Goal: Task Accomplishment & Management: Use online tool/utility

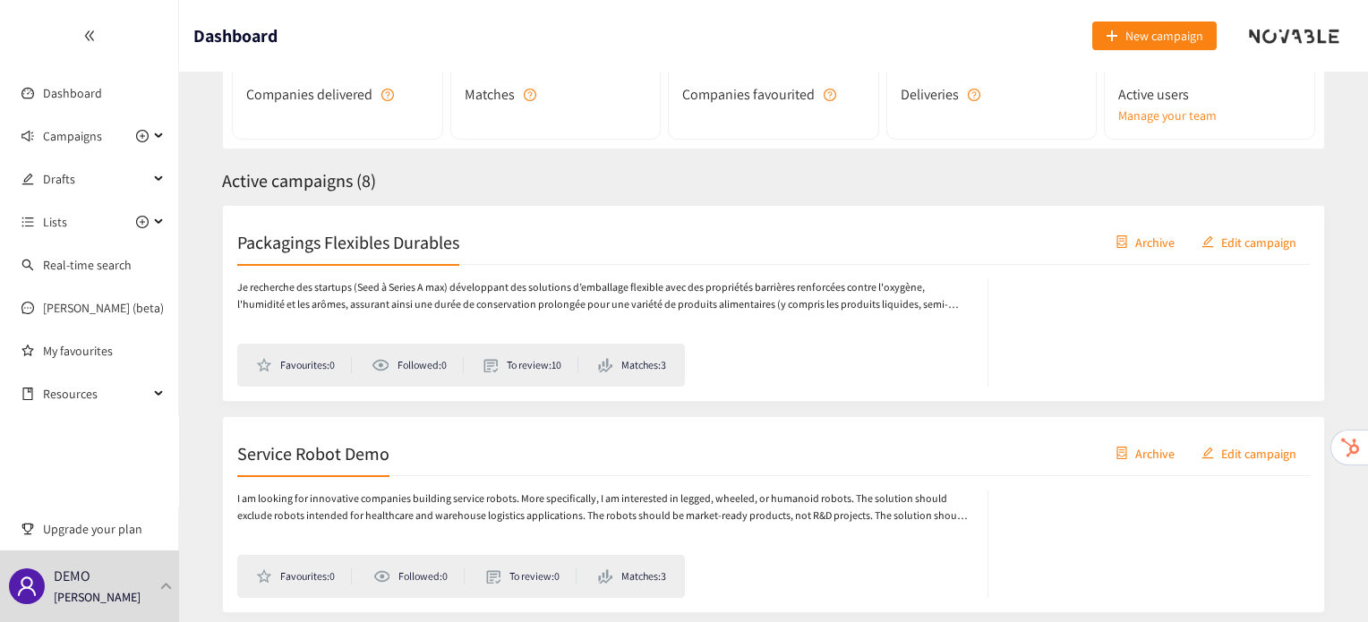
scroll to position [183, 0]
click at [150, 583] on div "DEMO [PERSON_NAME]" at bounding box center [89, 587] width 179 height 72
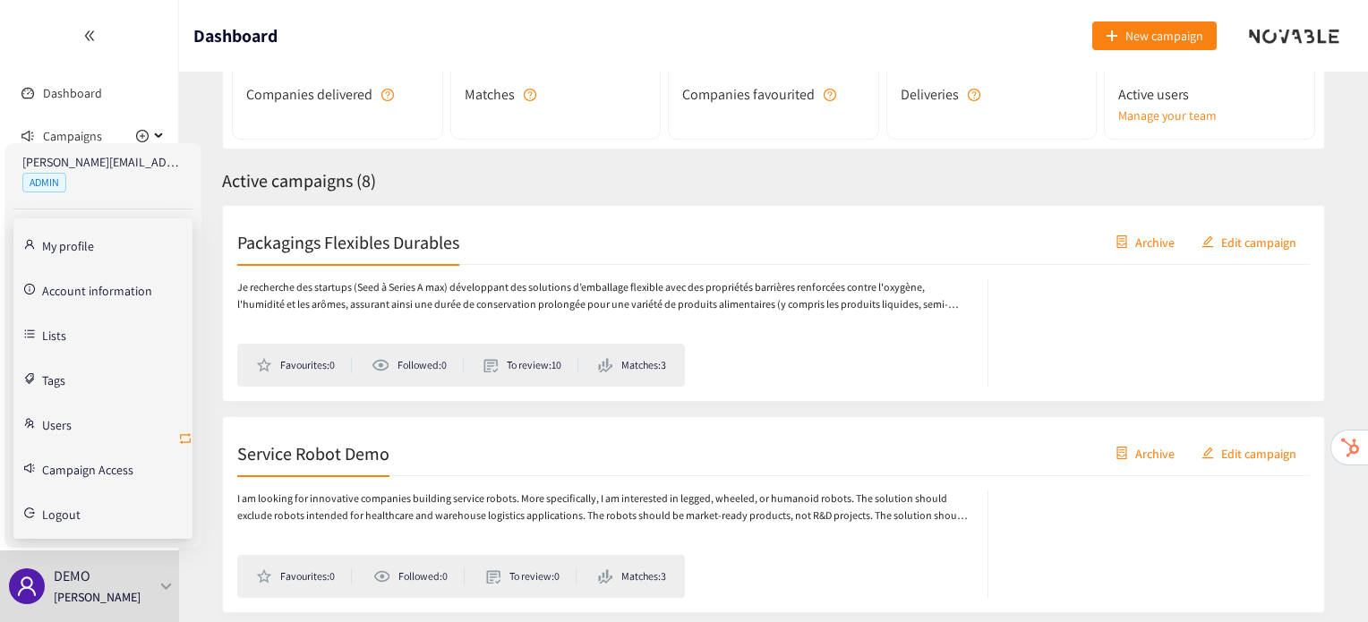
click at [189, 433] on icon "retweet" at bounding box center [185, 439] width 14 height 14
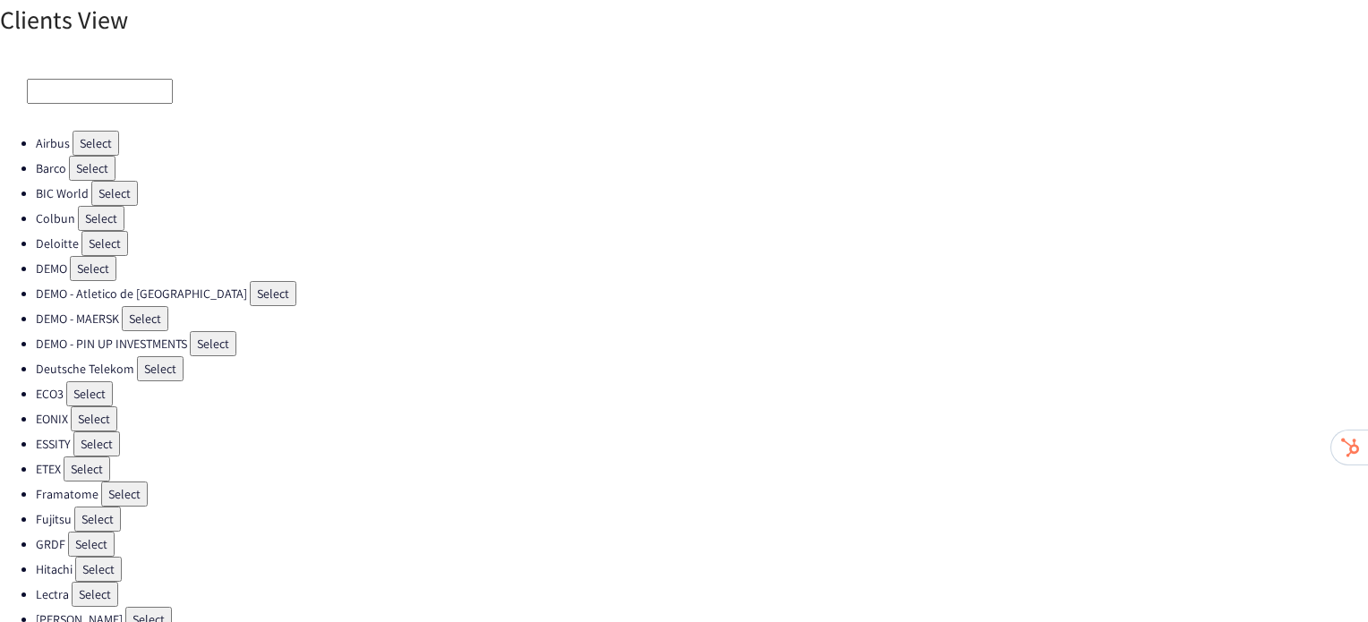
click at [97, 459] on button "Select" at bounding box center [87, 469] width 47 height 25
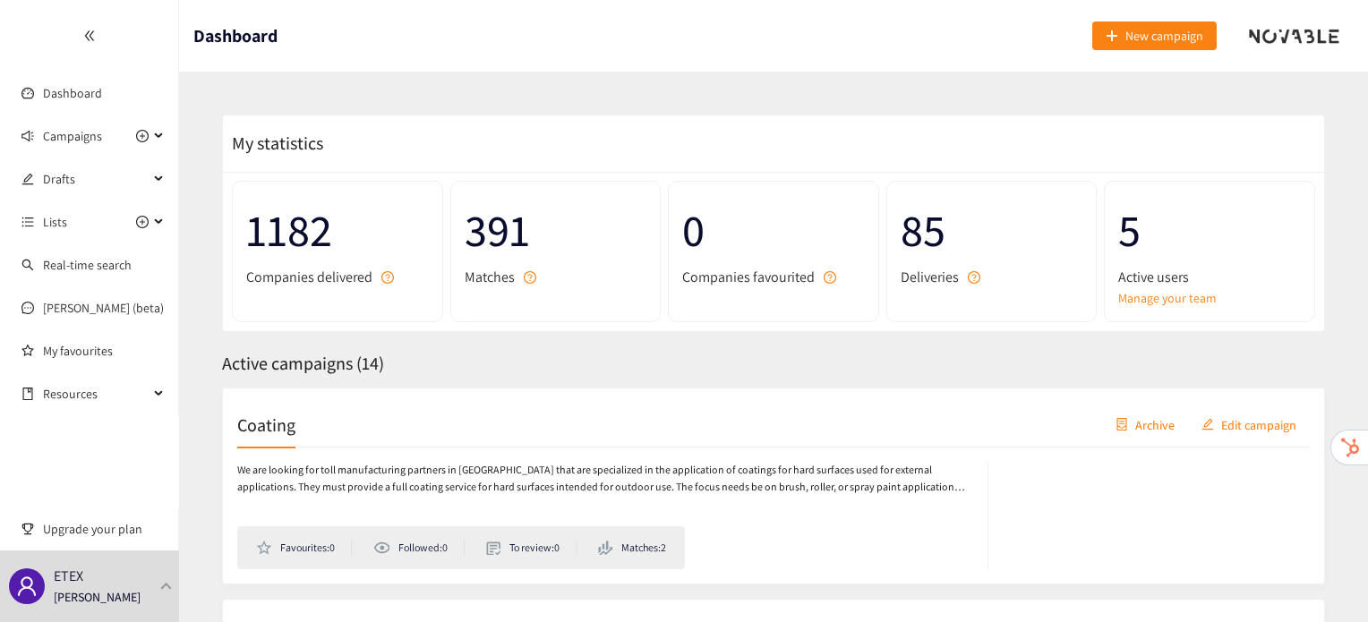
click at [269, 422] on h2 "Coating" at bounding box center [266, 424] width 58 height 25
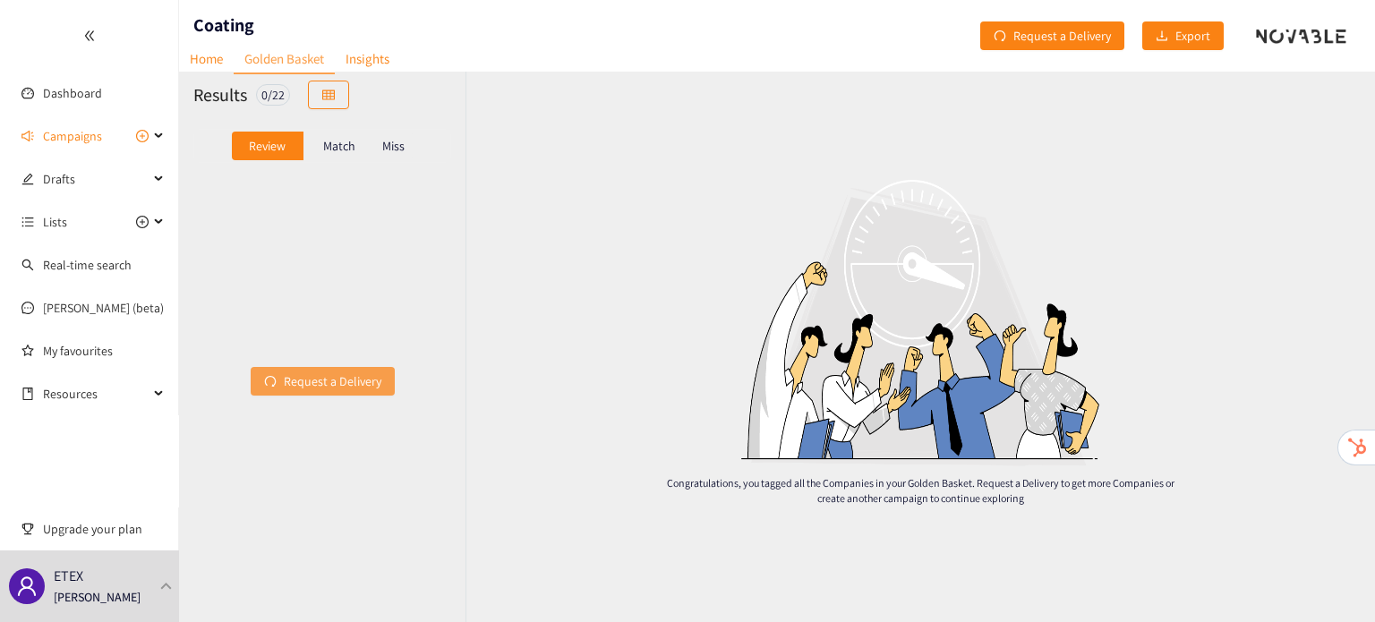
click at [304, 387] on span "Request a Delivery" at bounding box center [333, 382] width 98 height 20
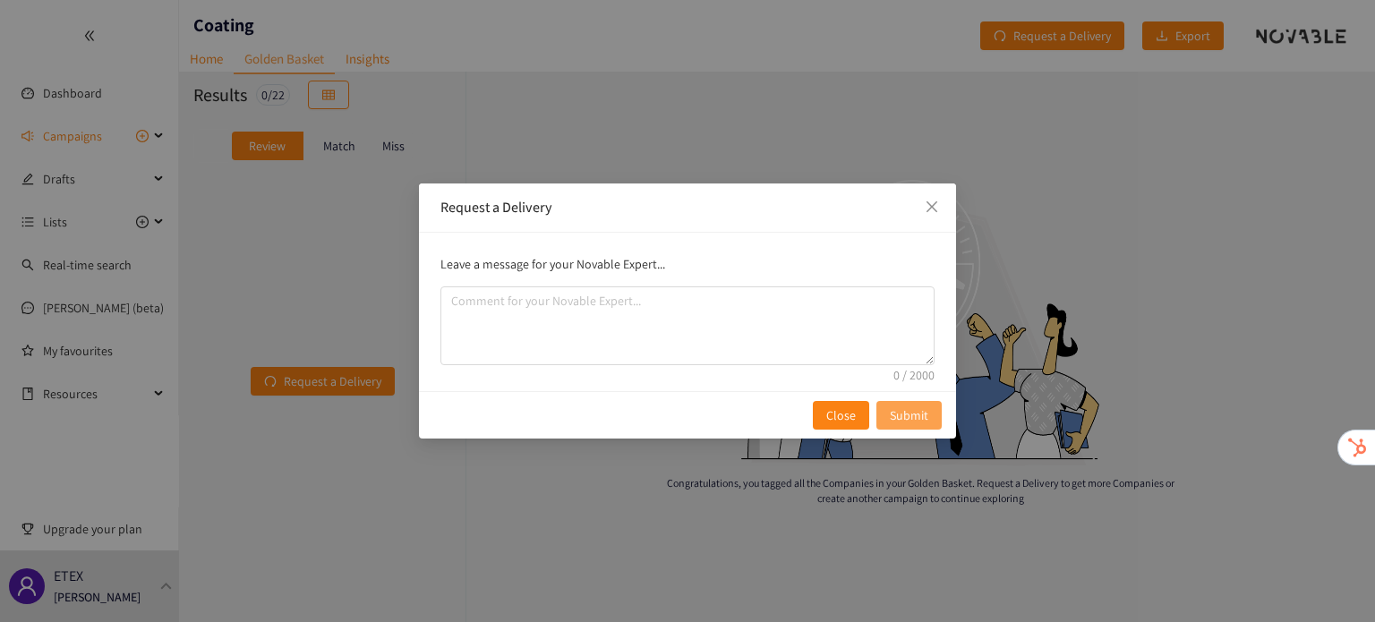
click at [912, 407] on span "Submit" at bounding box center [909, 416] width 39 height 20
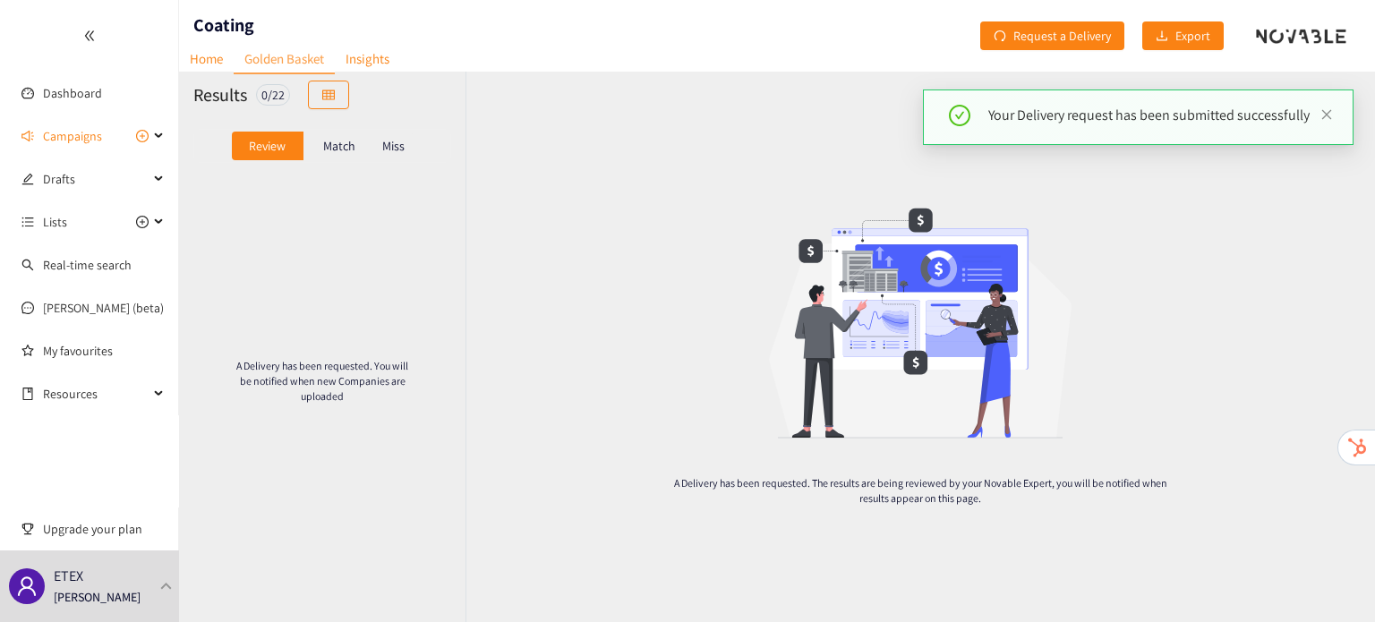
click at [348, 146] on p "Match" at bounding box center [339, 146] width 32 height 14
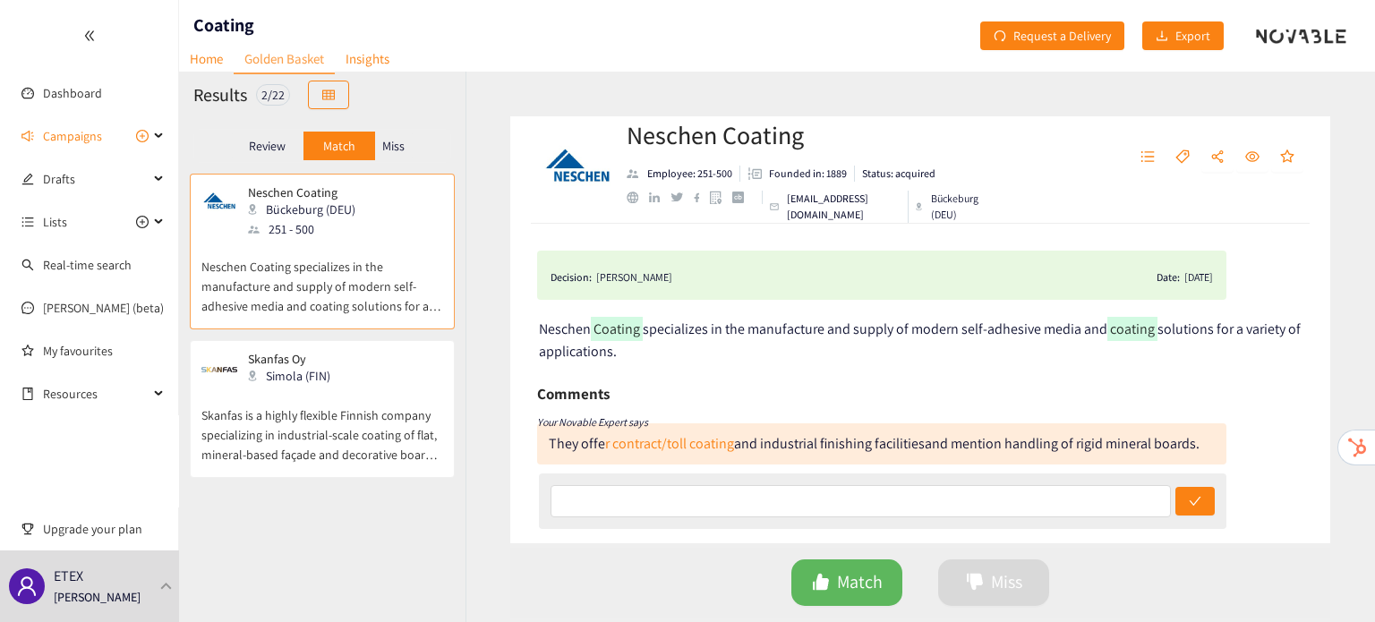
click at [342, 407] on p "Skanfas is a highly flexible Finnish company specializing in industrial-scale c…" at bounding box center [322, 426] width 242 height 77
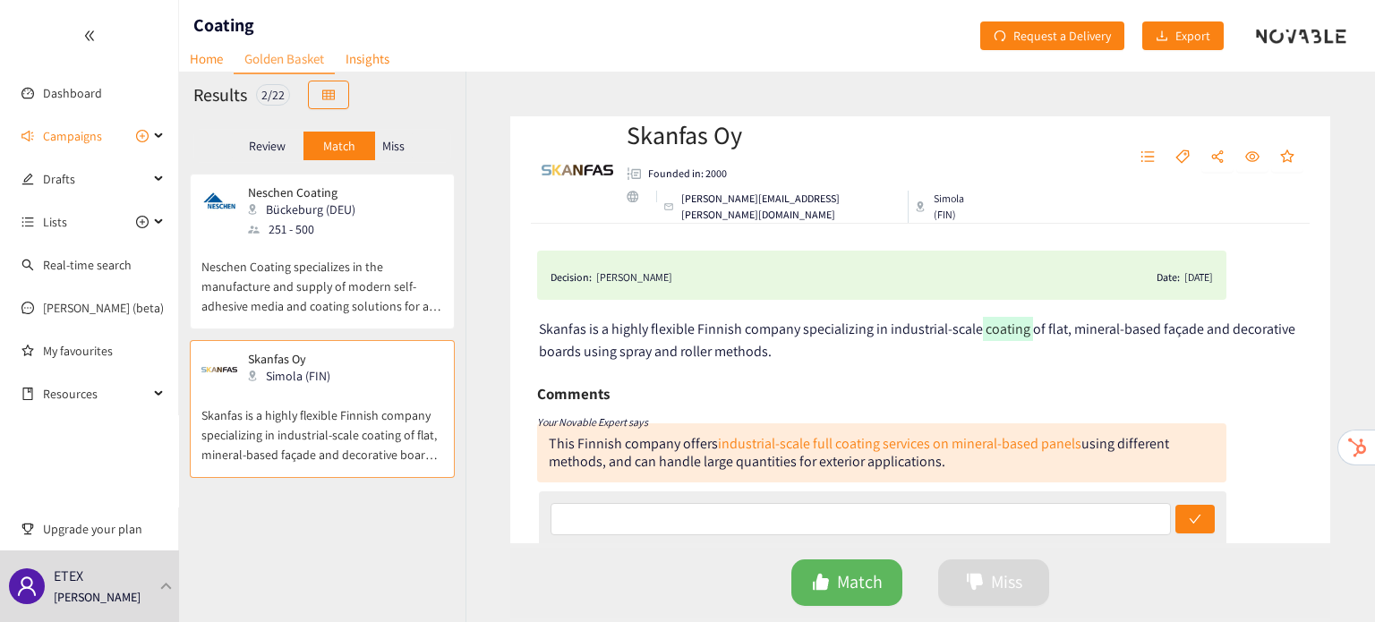
click at [634, 201] on div "website" at bounding box center [633, 197] width 12 height 12
